Goal: Navigation & Orientation: Find specific page/section

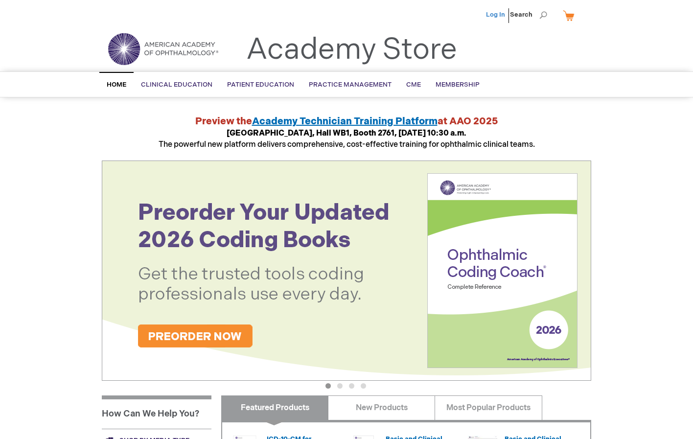
click at [499, 15] on link "Log In" at bounding box center [495, 15] width 19 height 8
click at [570, 15] on link "My Cart" at bounding box center [573, 15] width 24 height 17
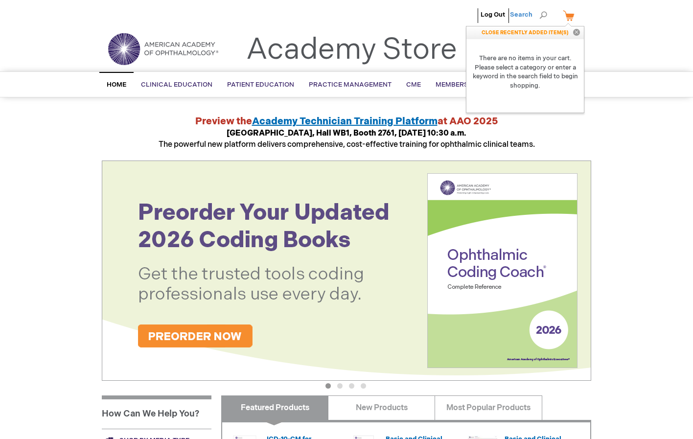
click at [530, 21] on span "Search" at bounding box center [528, 15] width 37 height 20
click at [376, 25] on ul "Log Out Search" at bounding box center [346, 17] width 504 height 34
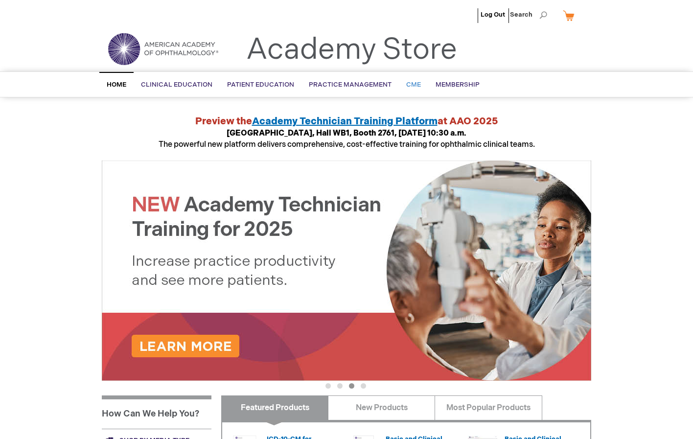
click at [408, 89] on span "CME" at bounding box center [413, 85] width 15 height 8
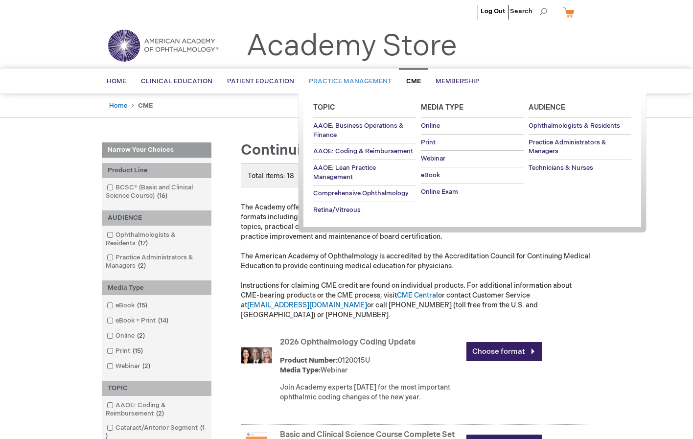
click at [360, 90] on link "Practice Management" at bounding box center [350, 82] width 97 height 24
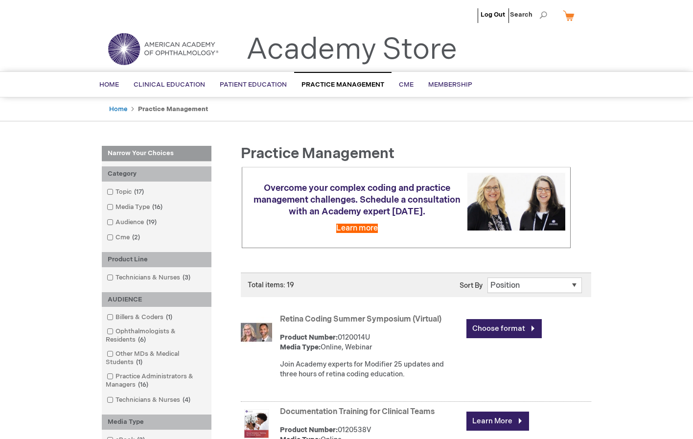
click at [565, 16] on link "My Cart" at bounding box center [573, 15] width 24 height 17
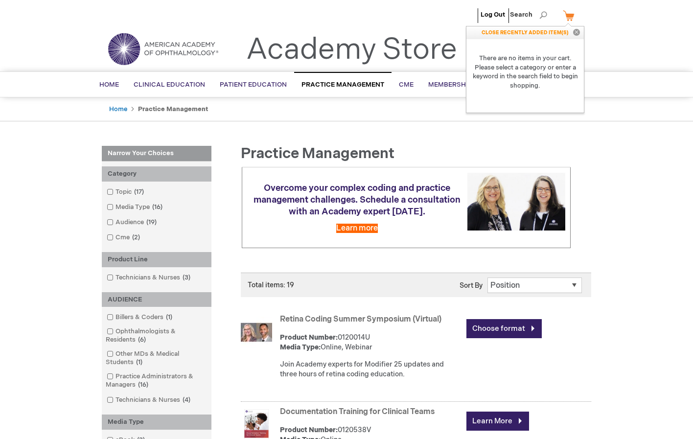
click at [248, 391] on div "Retina Coding Summer Symposium (Virtual) Product Number: 0120014U Media Type: O…" at bounding box center [416, 357] width 351 height 90
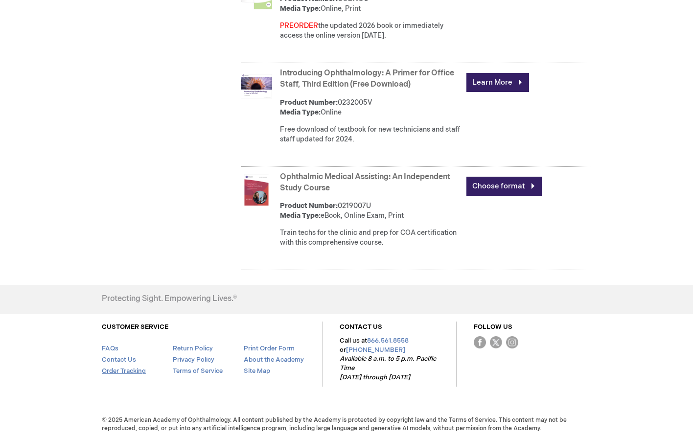
scroll to position [1728, 0]
click at [134, 375] on link "Order Tracking" at bounding box center [124, 372] width 44 height 8
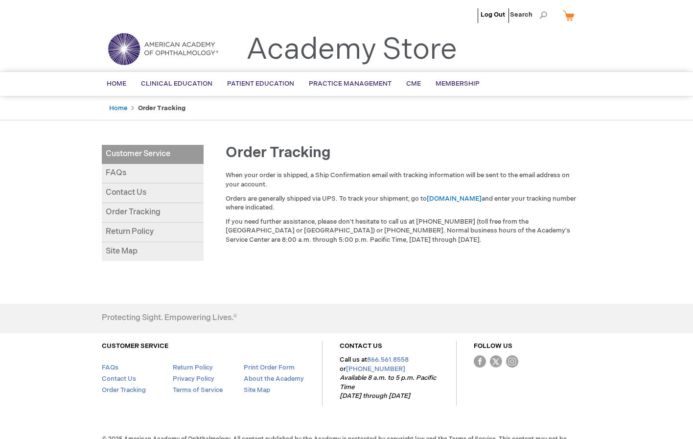
click at [160, 40] on img at bounding box center [163, 48] width 118 height 35
